Goal: Find specific page/section: Find specific page/section

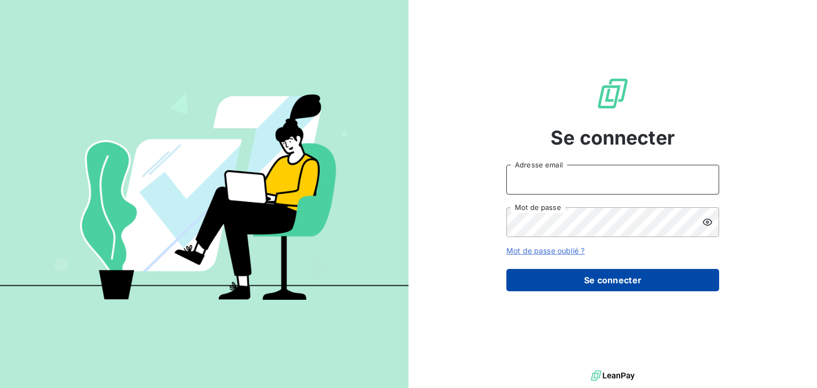
type input "[EMAIL_ADDRESS][PERSON_NAME][DOMAIN_NAME]"
click at [574, 278] on button "Se connecter" at bounding box center [612, 280] width 213 height 22
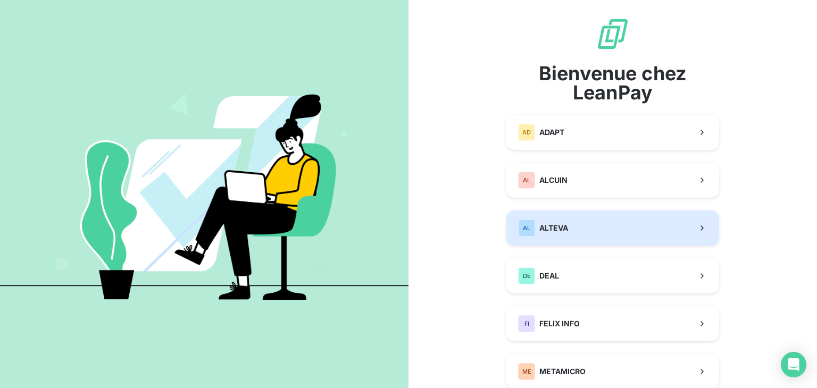
click at [565, 233] on button "AL ALTEVA" at bounding box center [612, 228] width 213 height 35
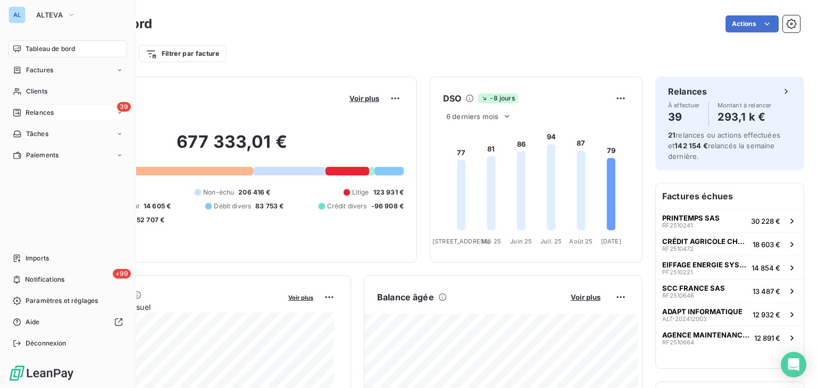
click at [76, 108] on div "39 Relances" at bounding box center [68, 112] width 119 height 17
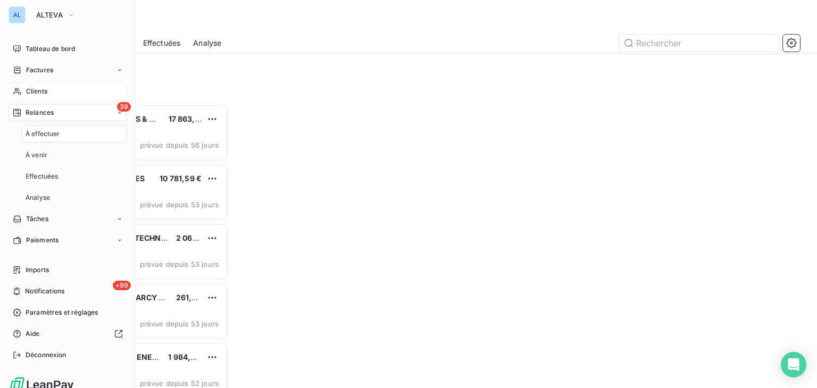
scroll to position [275, 169]
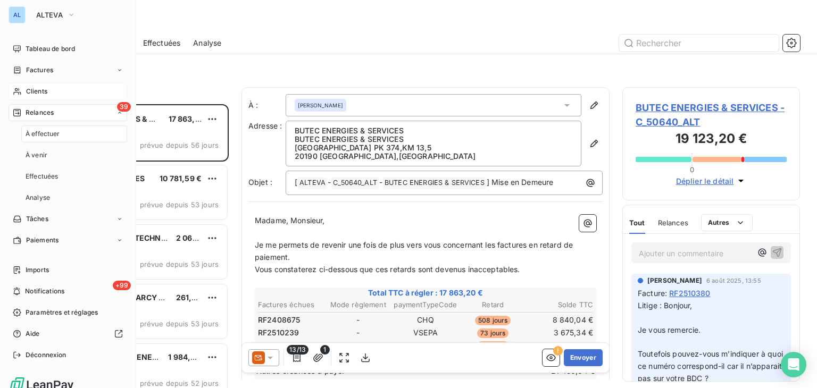
click at [74, 89] on div "Clients" at bounding box center [68, 91] width 119 height 17
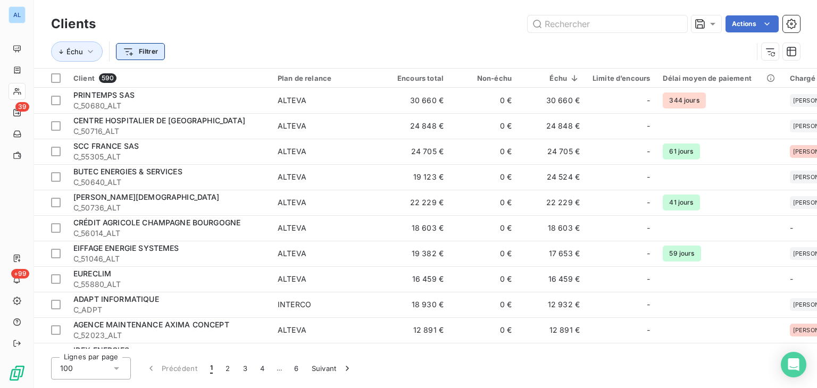
click at [124, 52] on html "AL 39 +99 Clients Actions Échu Filtrer Client 590 Plan de relance Encours total…" at bounding box center [408, 194] width 817 height 388
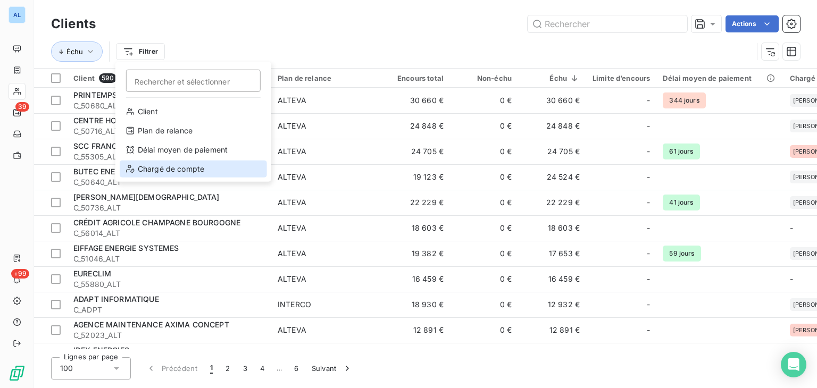
click at [197, 166] on div "Chargé de compte" at bounding box center [193, 169] width 147 height 17
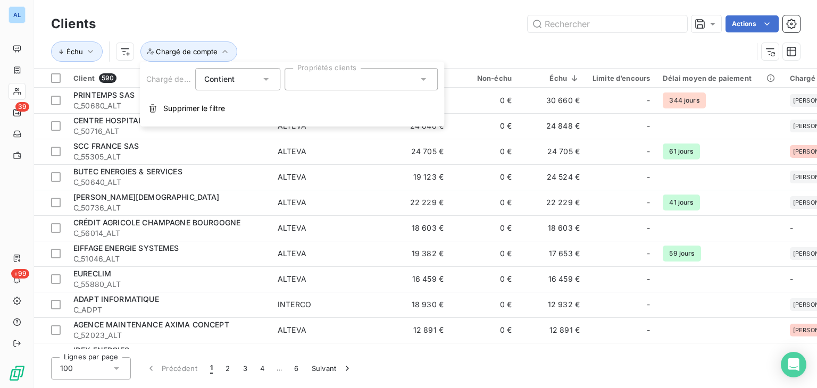
click at [344, 79] on div at bounding box center [361, 79] width 153 height 22
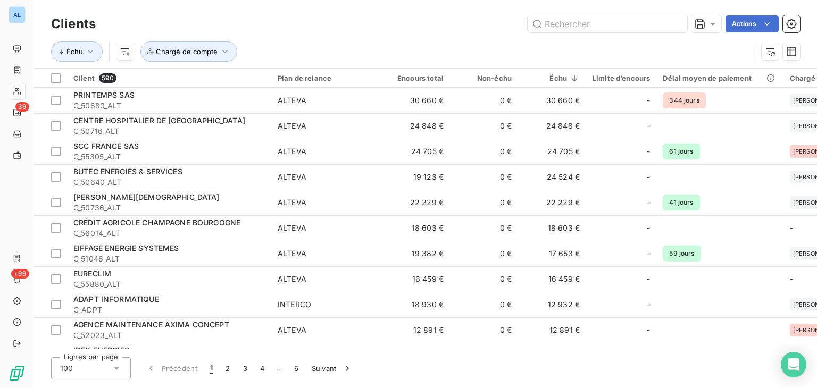
click at [367, 49] on div "Échu Chargé de compte" at bounding box center [401, 51] width 701 height 20
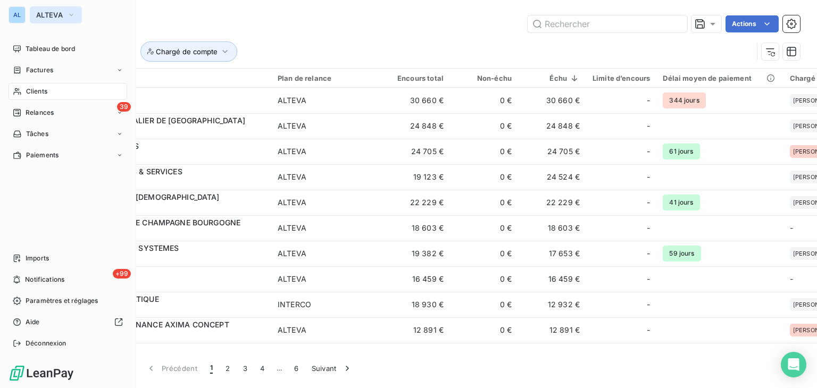
click at [67, 13] on icon "button" at bounding box center [71, 15] width 9 height 11
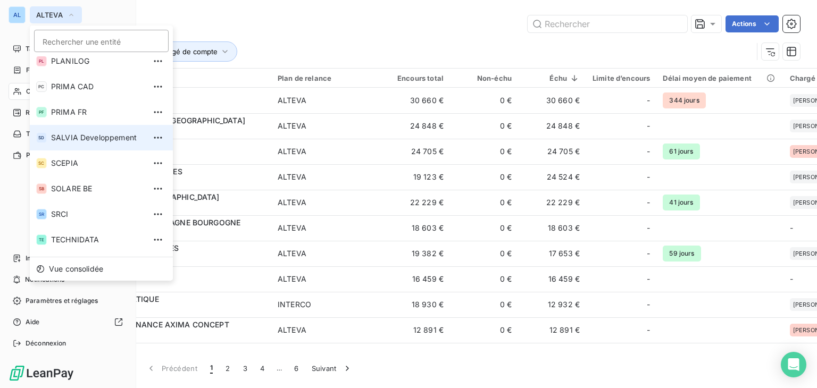
scroll to position [188, 0]
click at [101, 136] on span "SALVIA Developpement" at bounding box center [98, 136] width 94 height 11
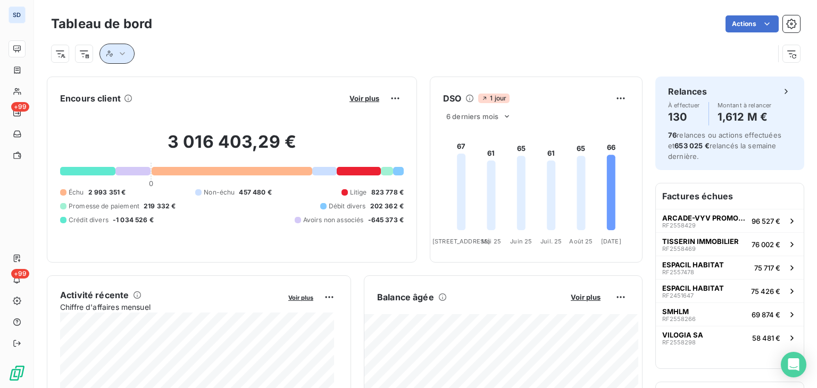
click at [121, 57] on icon "button" at bounding box center [122, 53] width 11 height 11
click at [164, 86] on div "Contient is" at bounding box center [147, 81] width 56 height 15
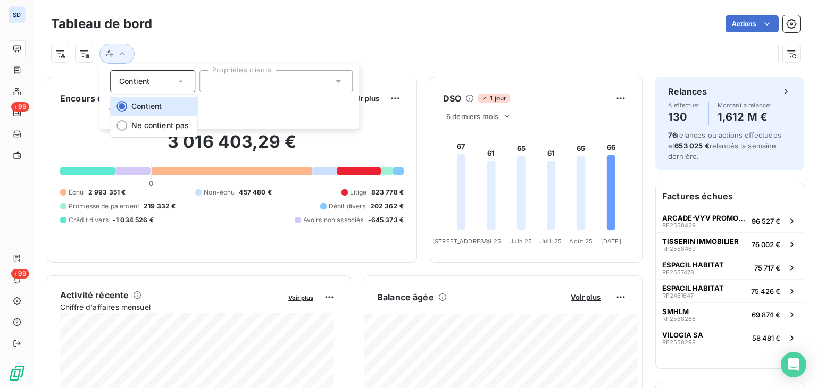
click at [164, 86] on div "Contient" at bounding box center [147, 81] width 56 height 15
click at [85, 56] on html "SD +99 +99 Tableau de bord Actions Encours client Voir plus 3 016 403,29 € 0 Éc…" at bounding box center [408, 194] width 817 height 388
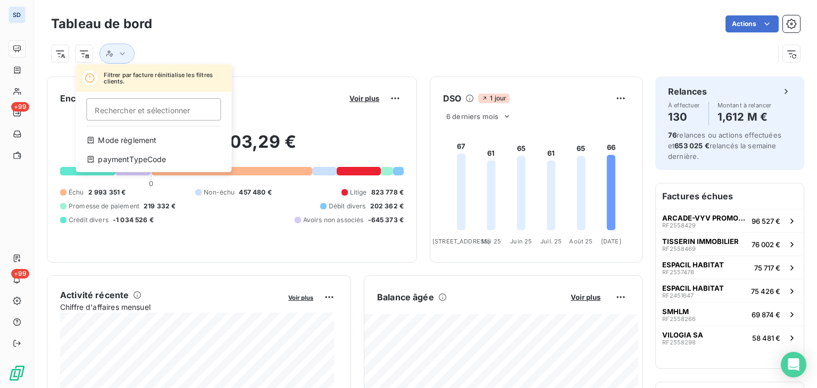
click at [62, 54] on html "SD +99 +99 Tableau de bord Actions Filtrer par facture réinitialise les filtres…" at bounding box center [408, 194] width 817 height 388
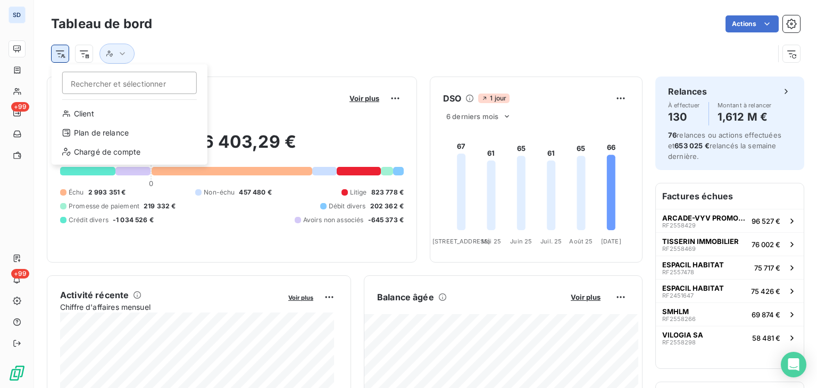
click at [60, 54] on html "SD +99 +99 Tableau de bord Actions Rechercher et sélectionner Client Plan de re…" at bounding box center [408, 194] width 817 height 388
click at [120, 152] on div "Chargé de compte" at bounding box center [129, 152] width 147 height 17
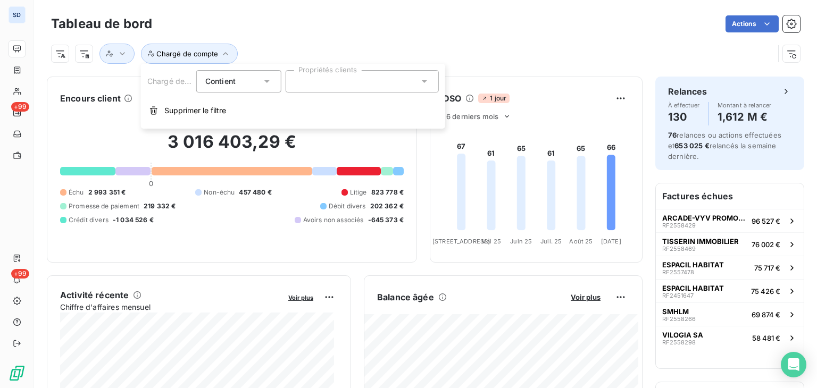
click at [342, 79] on div at bounding box center [362, 81] width 153 height 22
click at [387, 29] on div "Actions" at bounding box center [482, 23] width 635 height 17
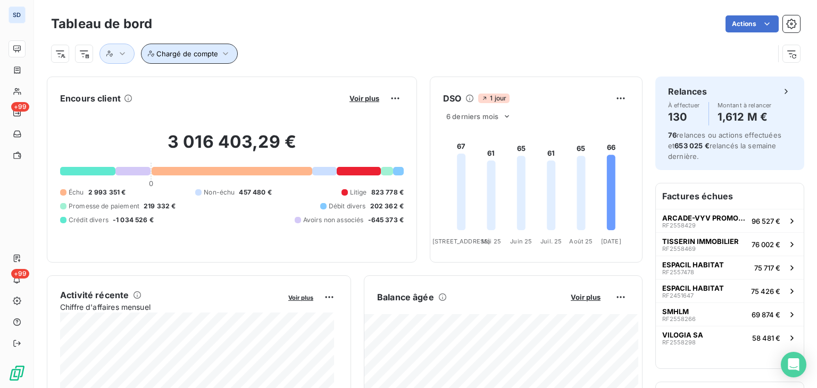
click at [196, 55] on span "Chargé de compte" at bounding box center [187, 53] width 62 height 9
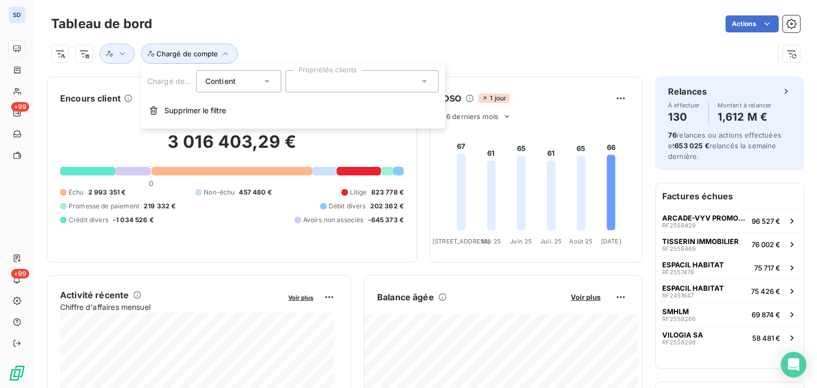
click at [338, 79] on div at bounding box center [362, 81] width 153 height 22
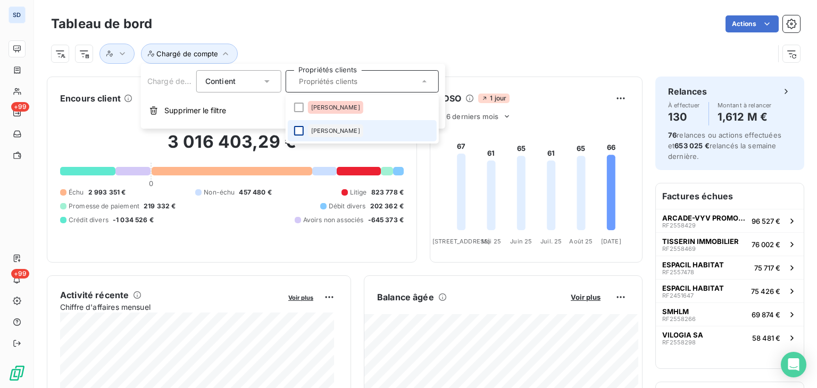
click at [300, 131] on div at bounding box center [299, 131] width 10 height 10
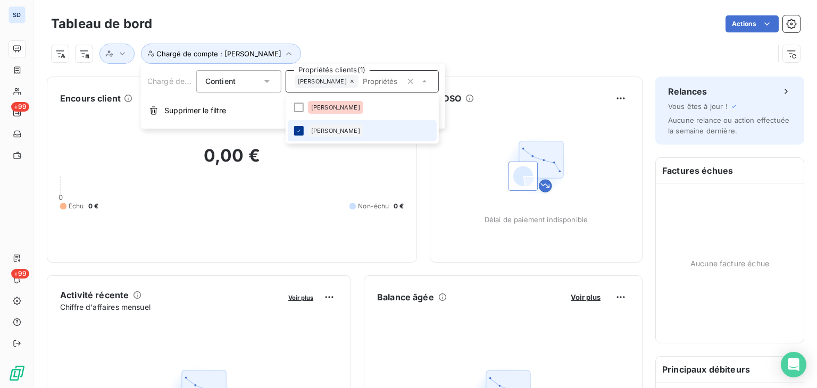
click at [298, 130] on icon at bounding box center [299, 131] width 6 height 6
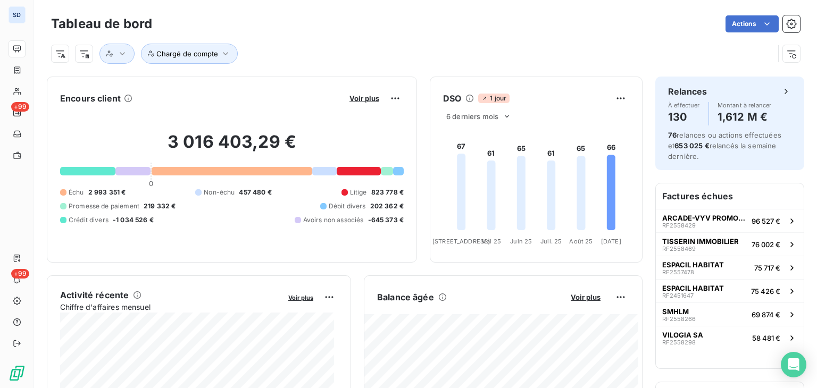
click at [350, 39] on div "Chargé de compte" at bounding box center [425, 49] width 749 height 29
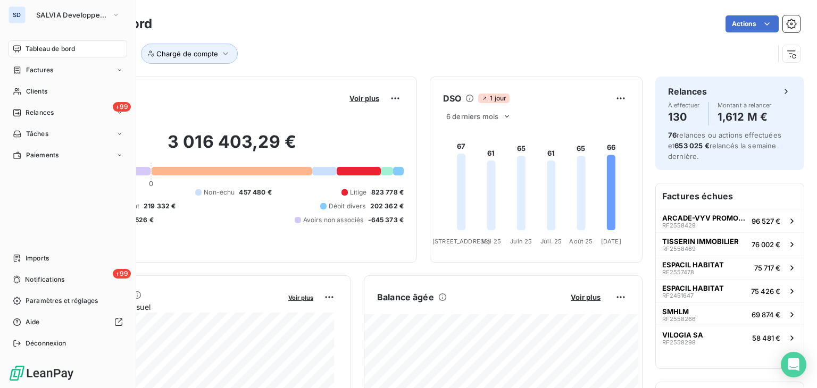
click at [57, 45] on span "Tableau de bord" at bounding box center [50, 49] width 49 height 10
click at [51, 71] on span "Factures" at bounding box center [39, 70] width 27 height 10
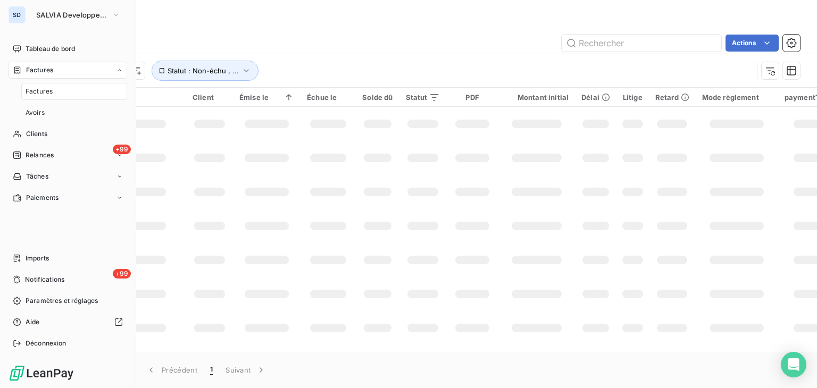
click at [53, 94] on div "Factures" at bounding box center [74, 91] width 106 height 17
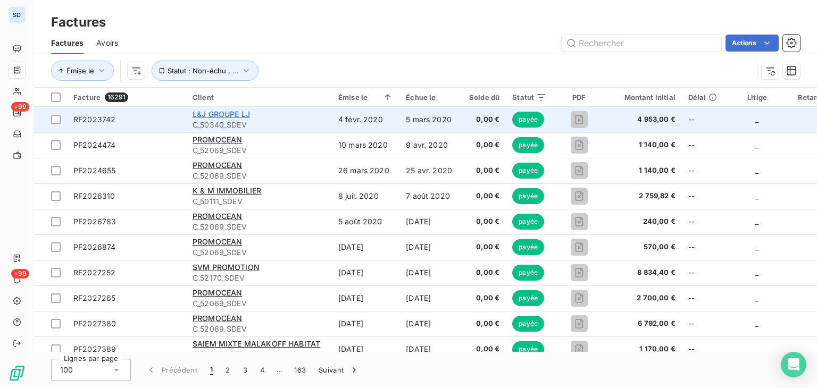
click at [227, 112] on span "L&J GROUPE LJ" at bounding box center [221, 114] width 57 height 9
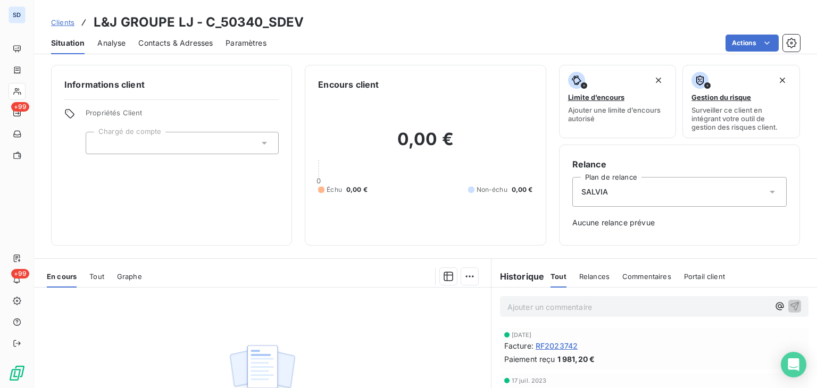
scroll to position [136, 0]
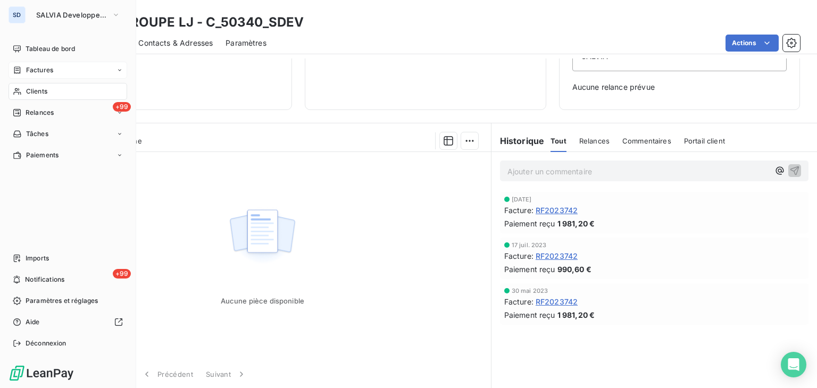
click at [40, 66] on span "Factures" at bounding box center [39, 70] width 27 height 10
